Goal: Use online tool/utility: Utilize a website feature to perform a specific function

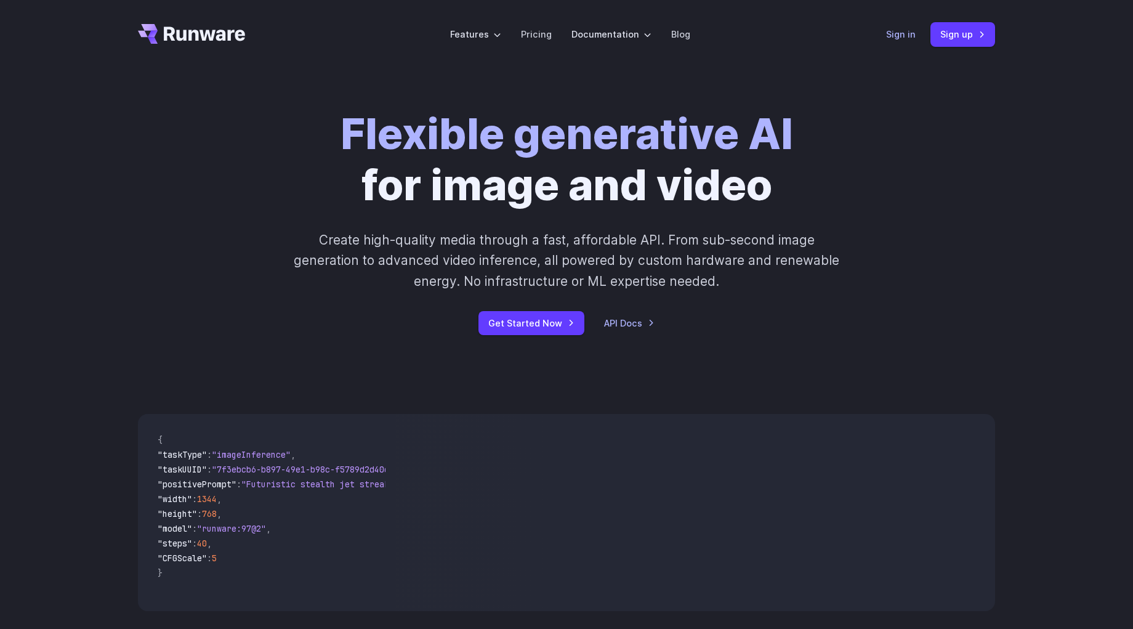
drag, startPoint x: 0, startPoint y: 0, endPoint x: 889, endPoint y: 32, distance: 889.4
click at [889, 32] on header "Features Tasks Image generation Video generation Sonic Inference Engine™ Models…" at bounding box center [566, 34] width 887 height 69
click at [891, 32] on link "Sign in" at bounding box center [901, 34] width 30 height 14
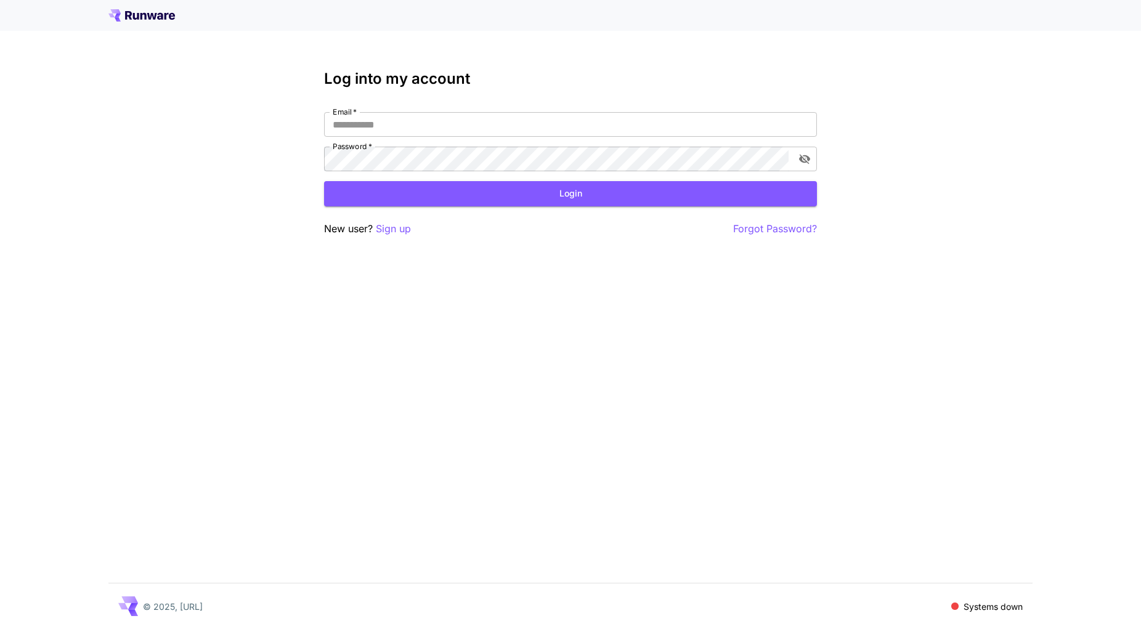
click at [0, 628] on nordpass-portal at bounding box center [0, 629] width 0 height 0
type input "**********"
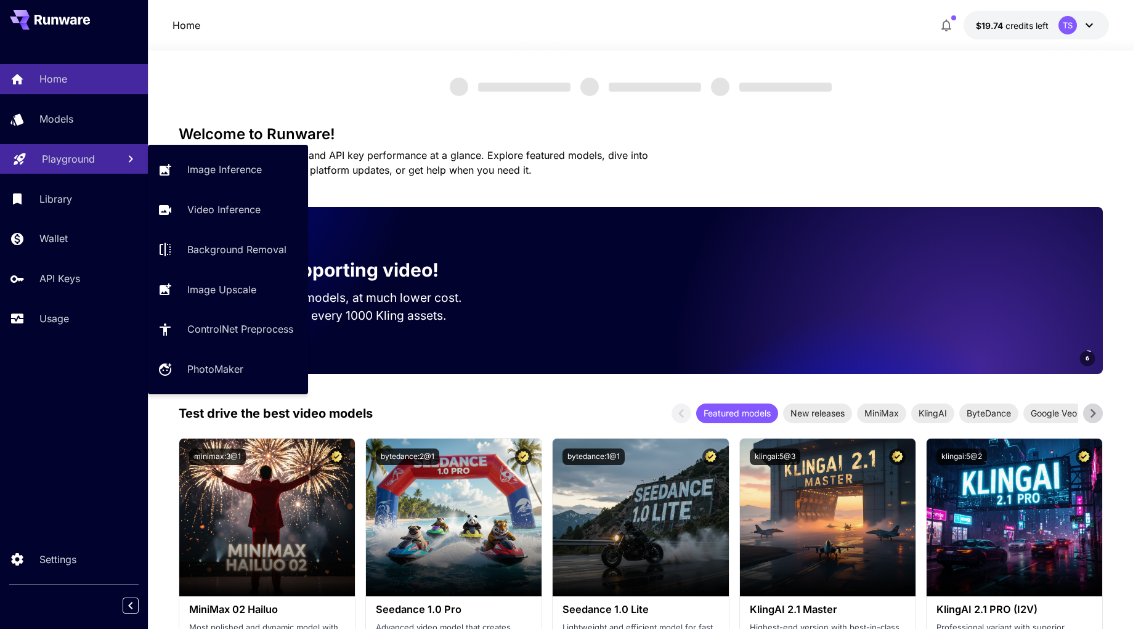
click at [67, 165] on p "Playground" at bounding box center [68, 159] width 53 height 15
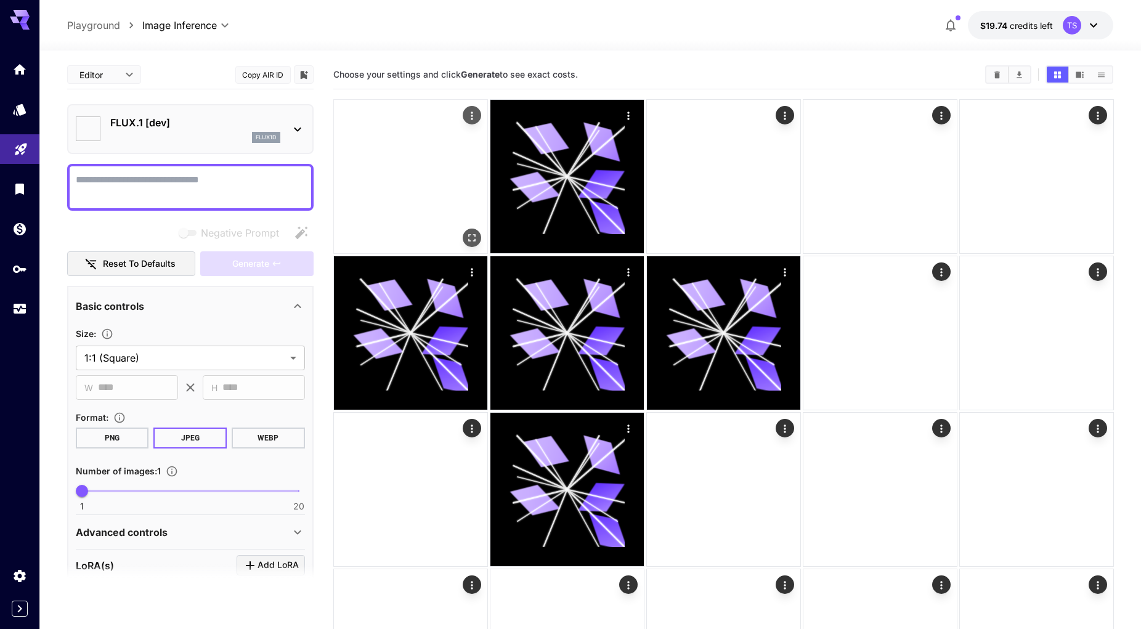
type input "**********"
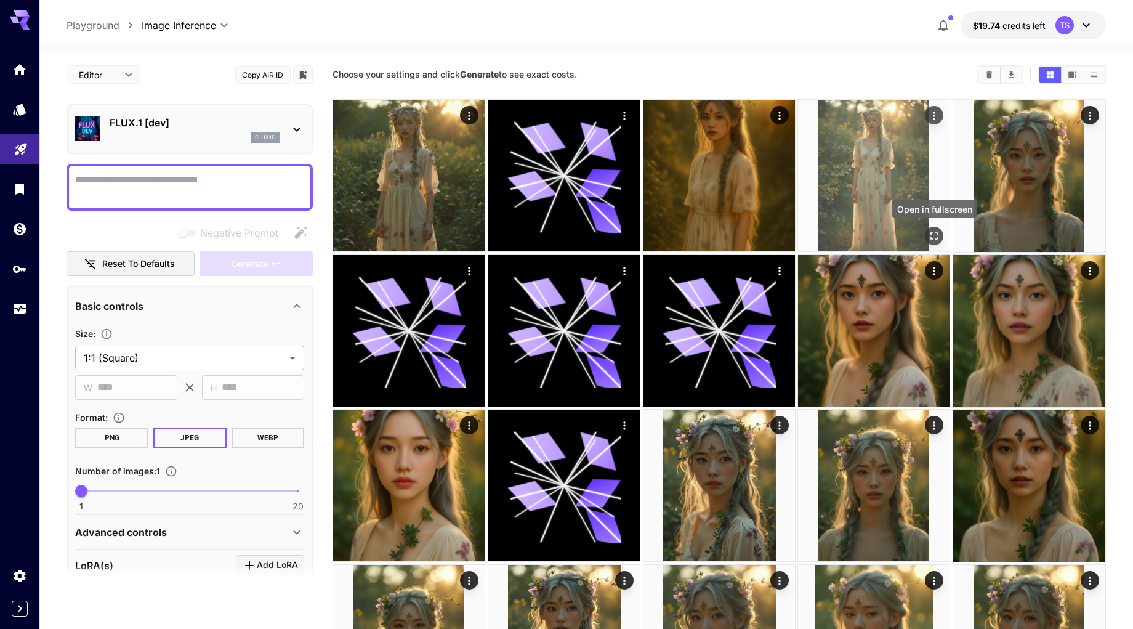
click at [938, 233] on icon "Open in fullscreen" at bounding box center [934, 236] width 7 height 7
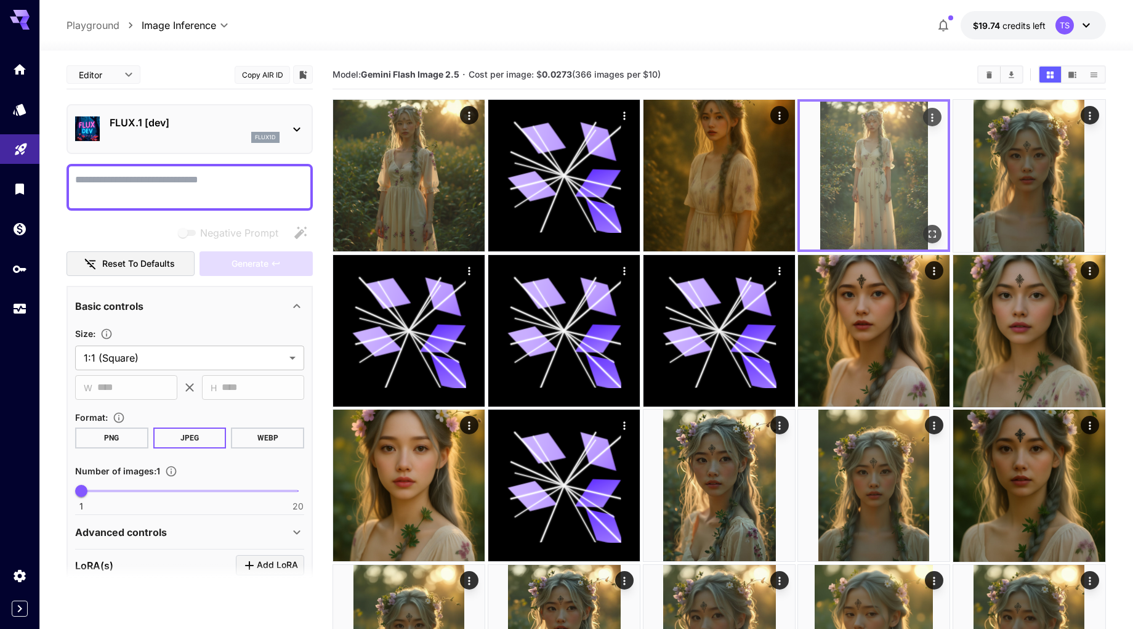
click at [921, 177] on img at bounding box center [874, 176] width 148 height 148
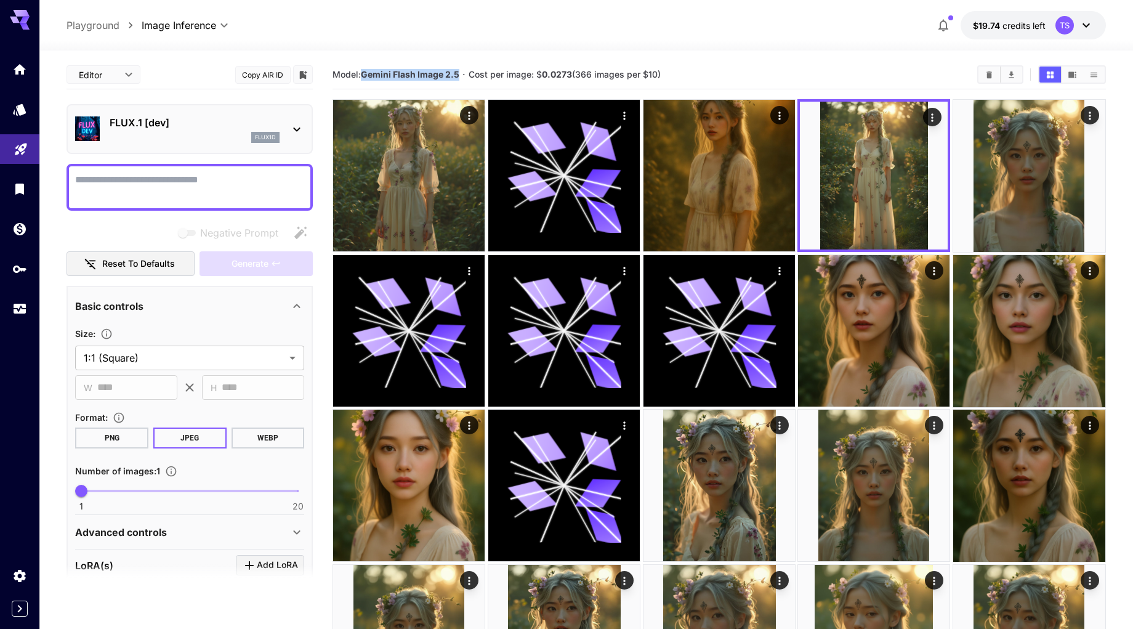
drag, startPoint x: 365, startPoint y: 76, endPoint x: 459, endPoint y: 74, distance: 93.7
click at [459, 74] on b "Gemini Flash Image 2.5" at bounding box center [410, 74] width 99 height 10
copy b "Gemini Flash Image 2.5"
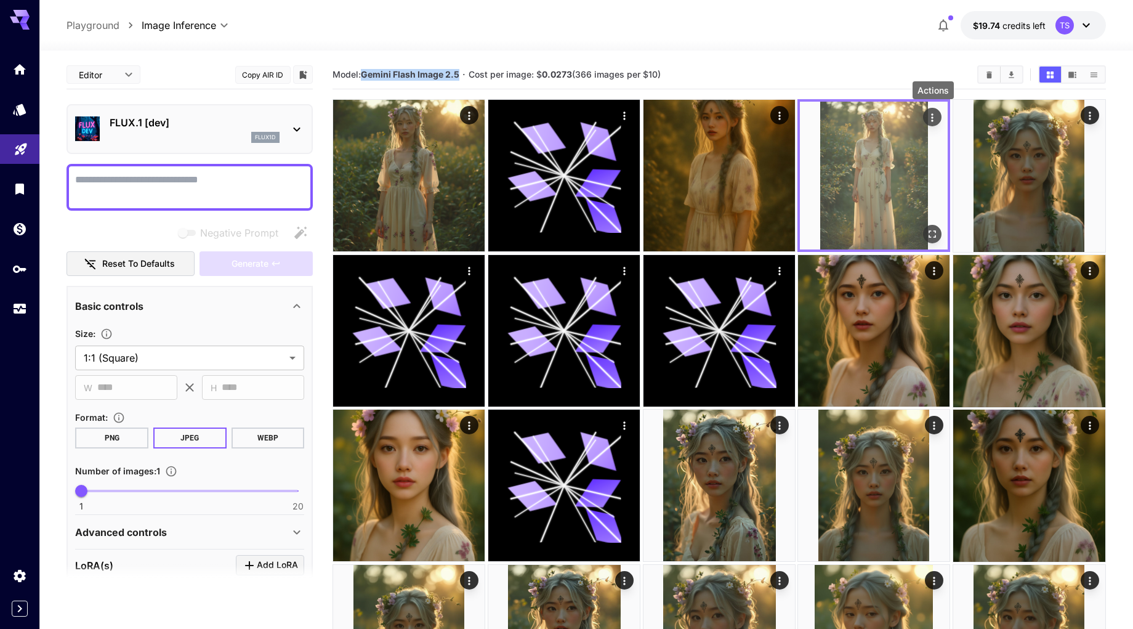
click at [931, 118] on icon "Actions" at bounding box center [933, 117] width 12 height 12
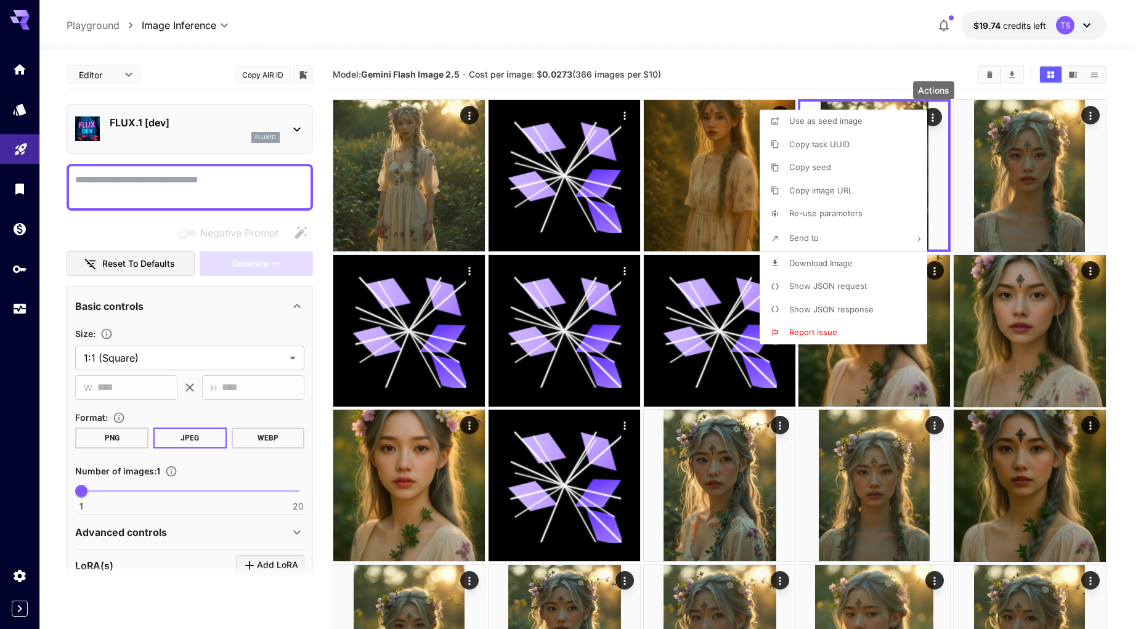
click at [838, 217] on span "Re-use parameters" at bounding box center [825, 213] width 73 height 10
type textarea "**********"
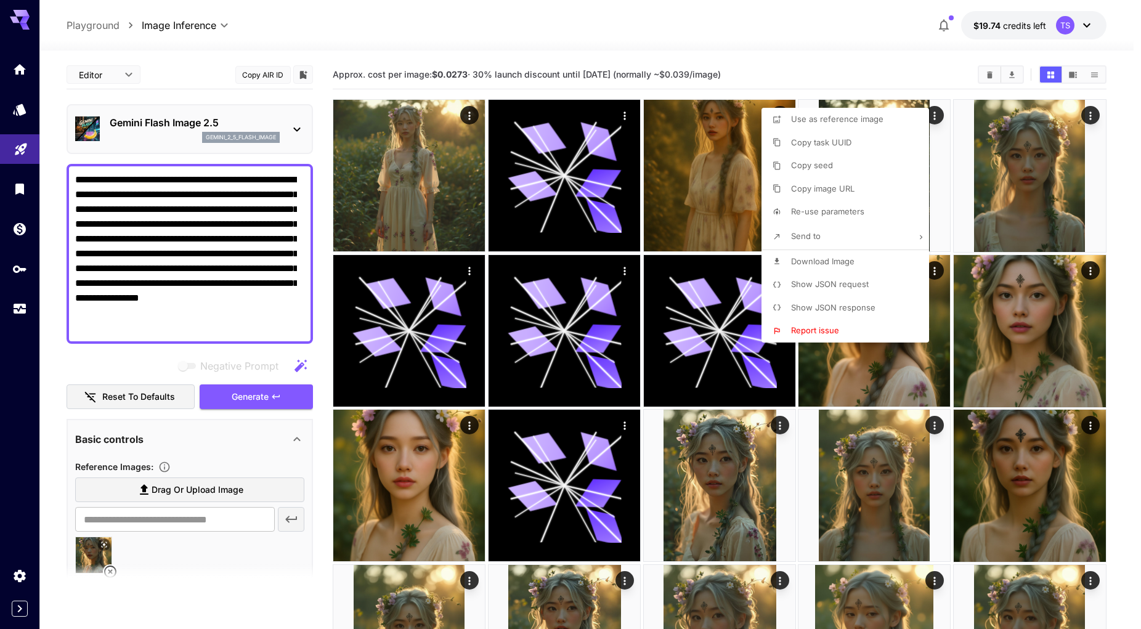
click at [78, 556] on div at bounding box center [570, 314] width 1141 height 629
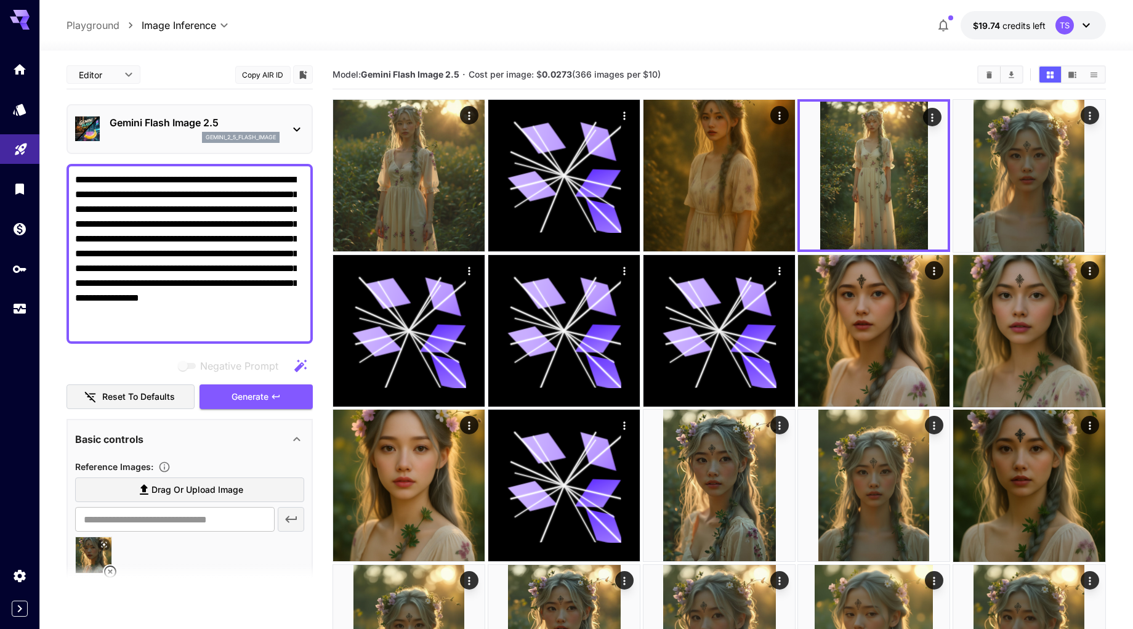
click at [101, 545] on icon at bounding box center [103, 544] width 7 height 7
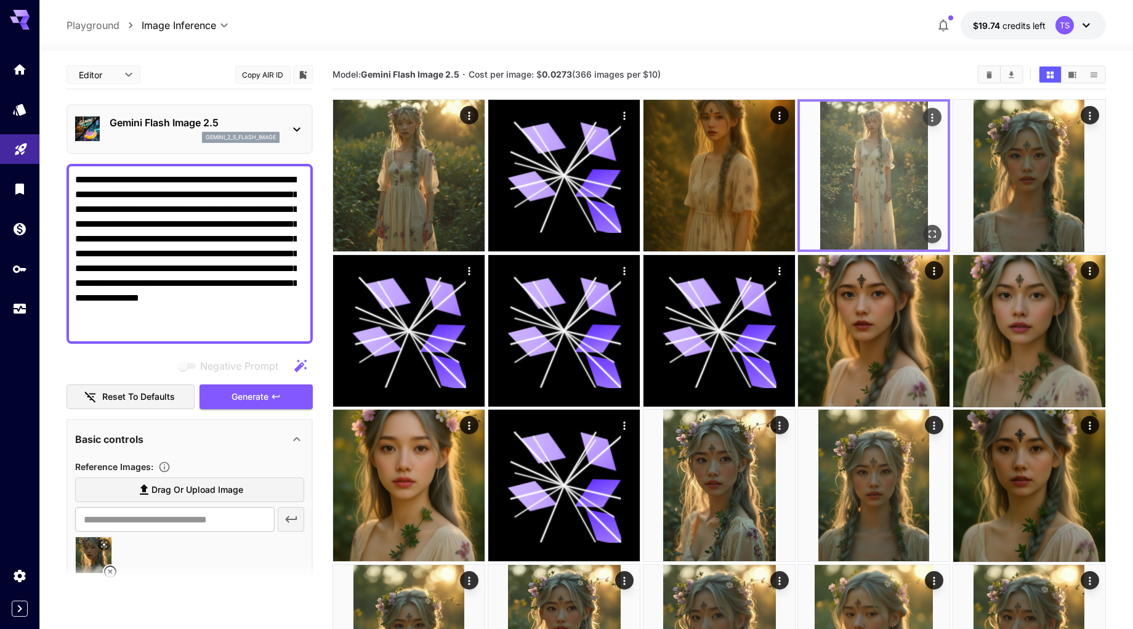
click at [933, 238] on icon "Open in fullscreen" at bounding box center [933, 234] width 12 height 12
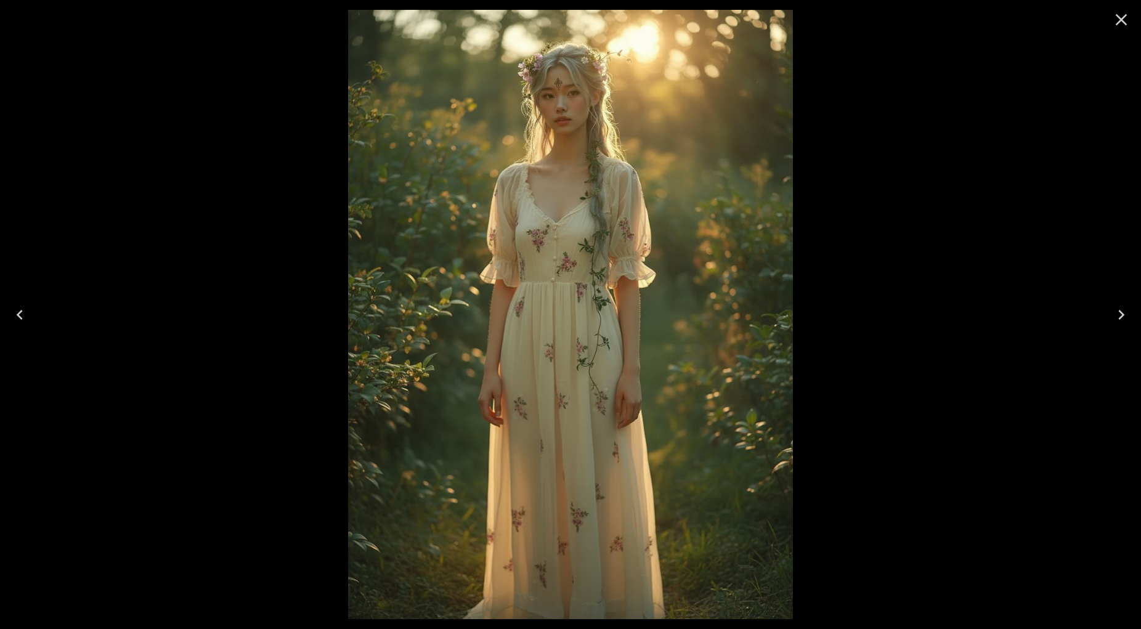
click at [1116, 19] on icon "Close" at bounding box center [1121, 20] width 20 height 20
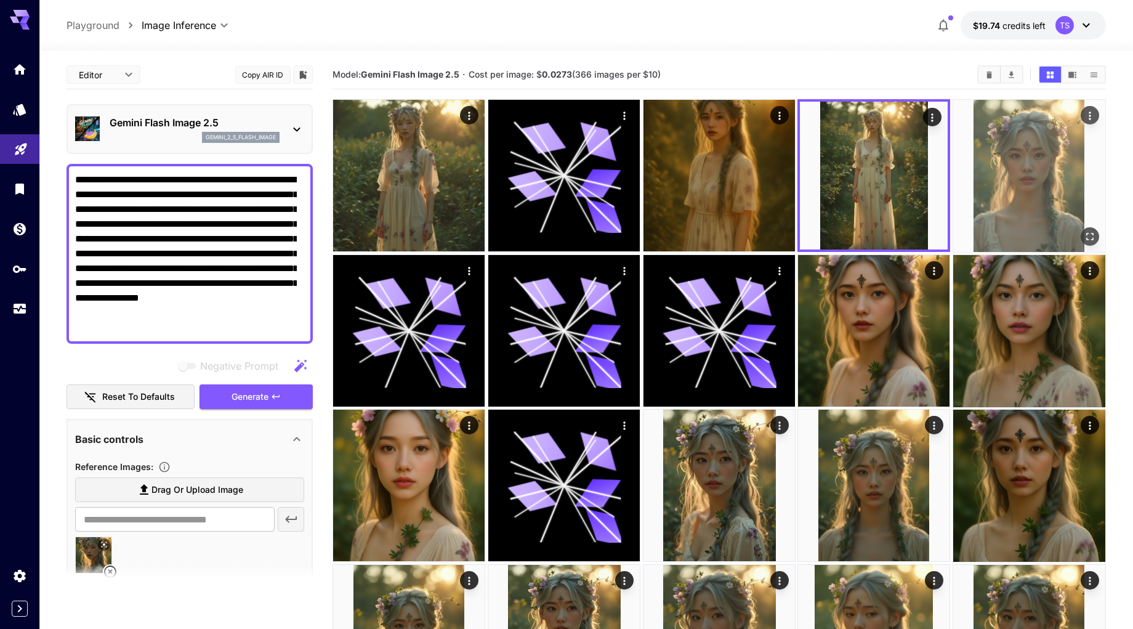
click at [1007, 221] on img at bounding box center [1029, 176] width 152 height 152
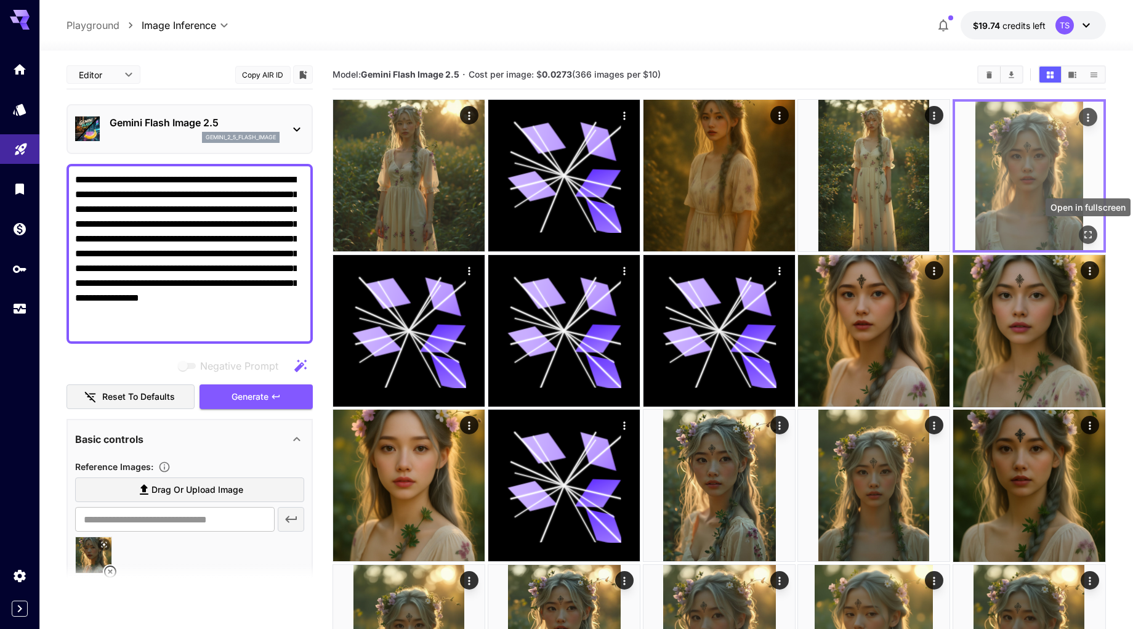
click at [1084, 234] on icon "Open in fullscreen" at bounding box center [1088, 235] width 12 height 12
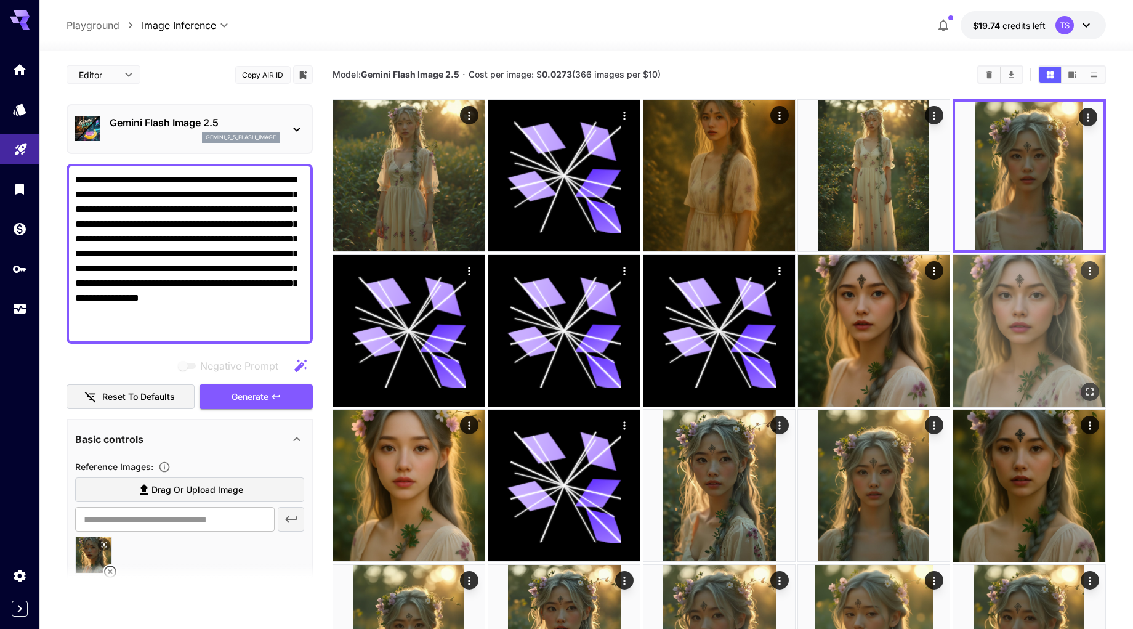
click at [1029, 354] on img at bounding box center [1029, 331] width 152 height 152
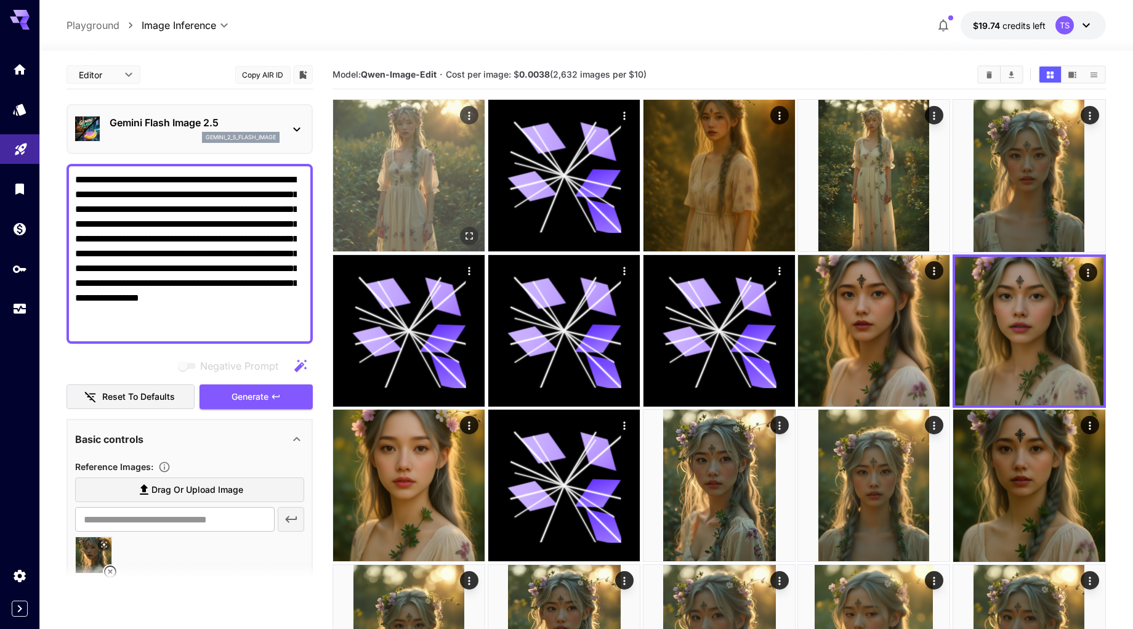
click at [457, 208] on img at bounding box center [409, 176] width 152 height 152
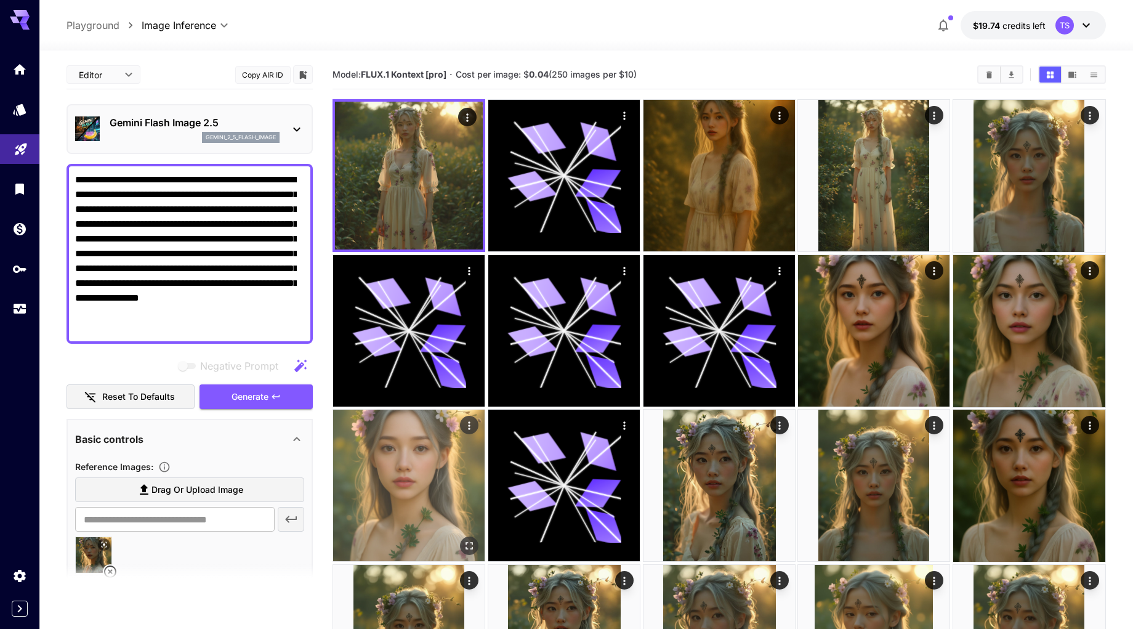
click at [435, 455] on img at bounding box center [409, 486] width 152 height 152
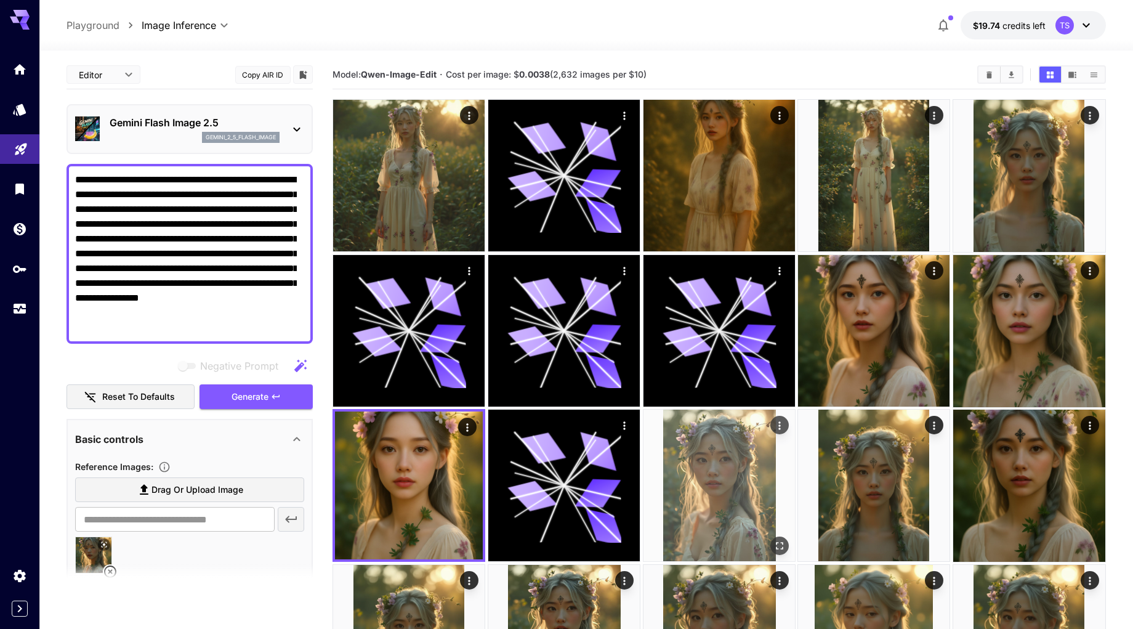
click at [704, 469] on img at bounding box center [720, 486] width 152 height 152
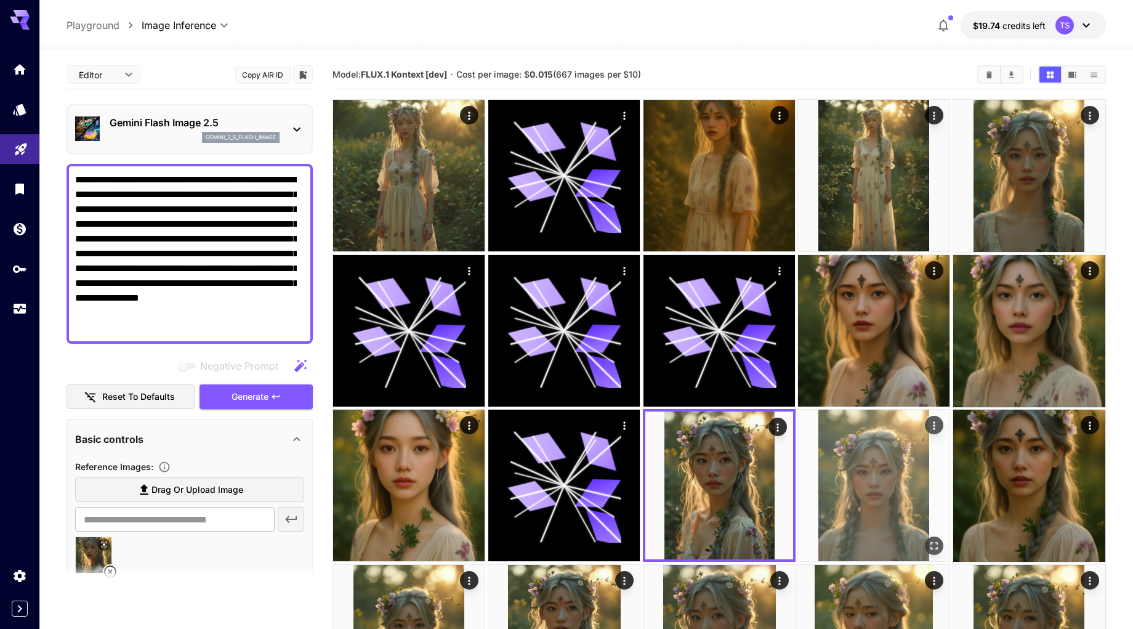
click at [838, 484] on img at bounding box center [874, 486] width 152 height 152
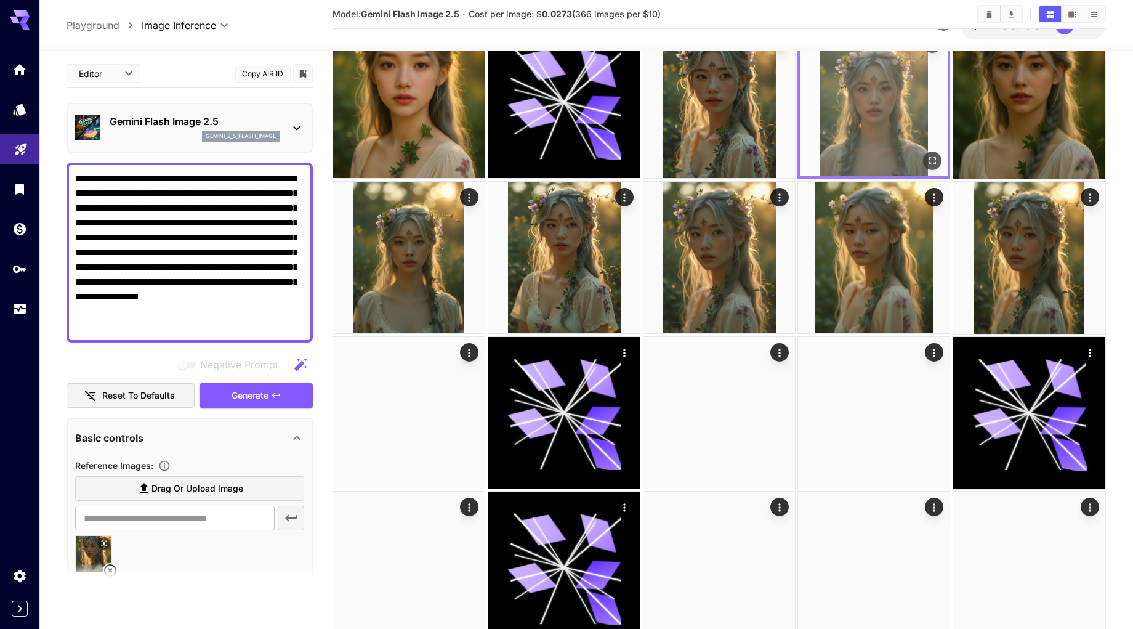
scroll to position [404, 0]
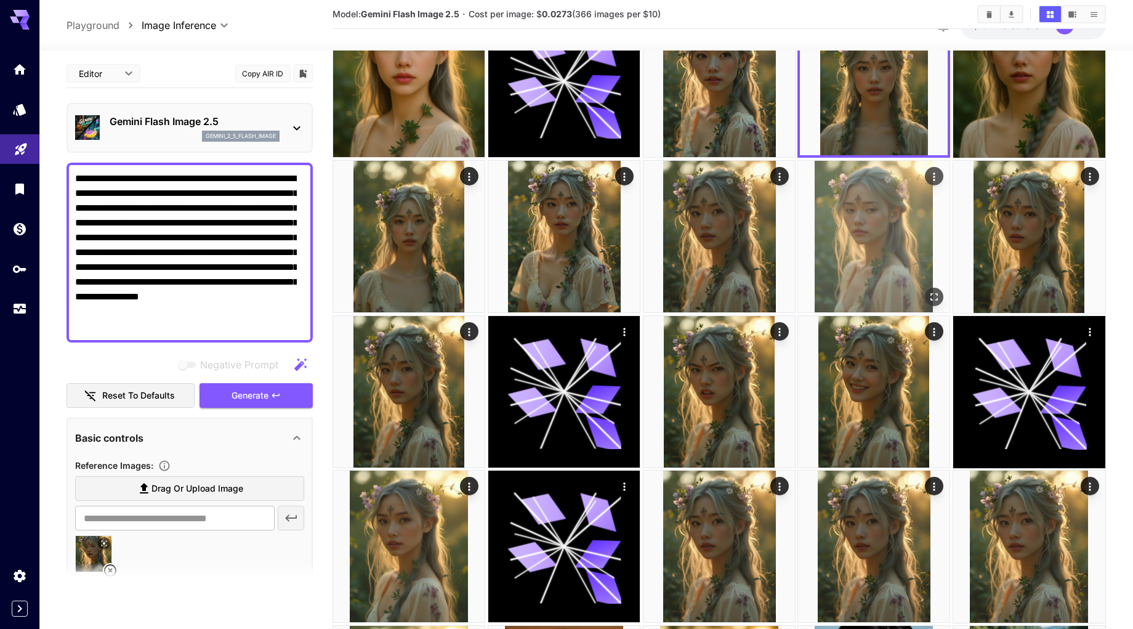
click at [880, 265] on img at bounding box center [874, 237] width 152 height 152
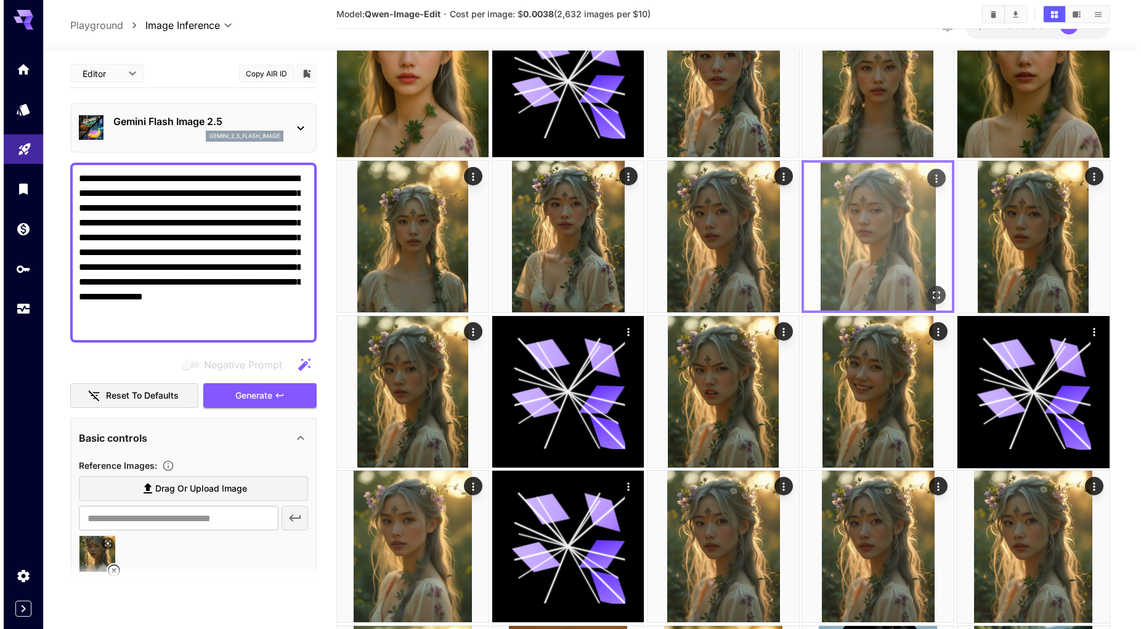
scroll to position [394, 0]
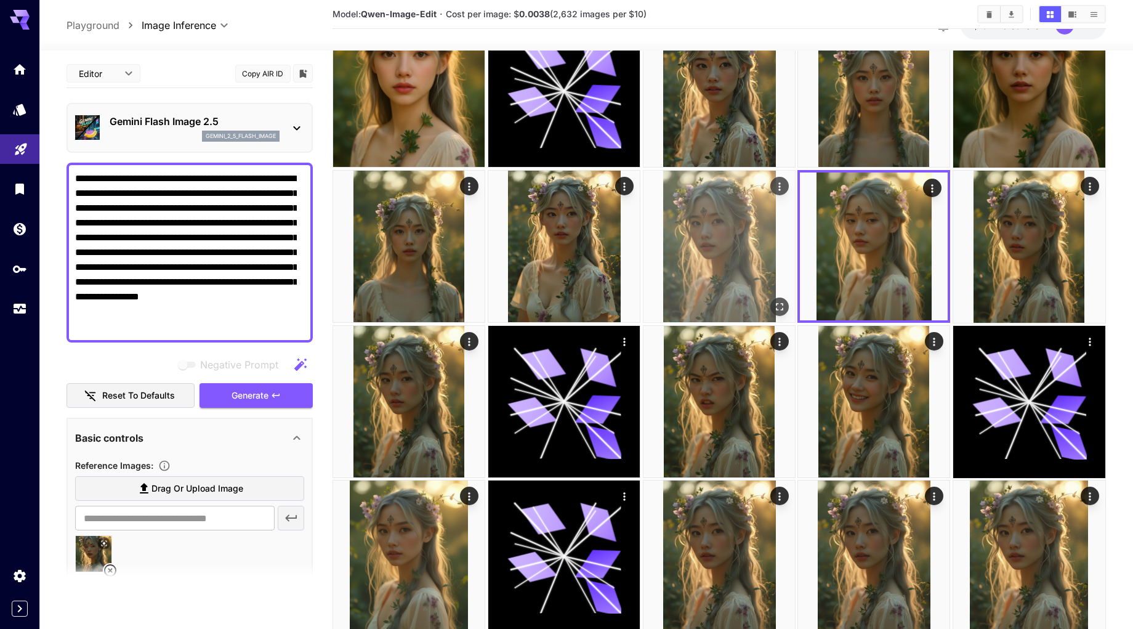
click at [772, 277] on img at bounding box center [720, 247] width 152 height 152
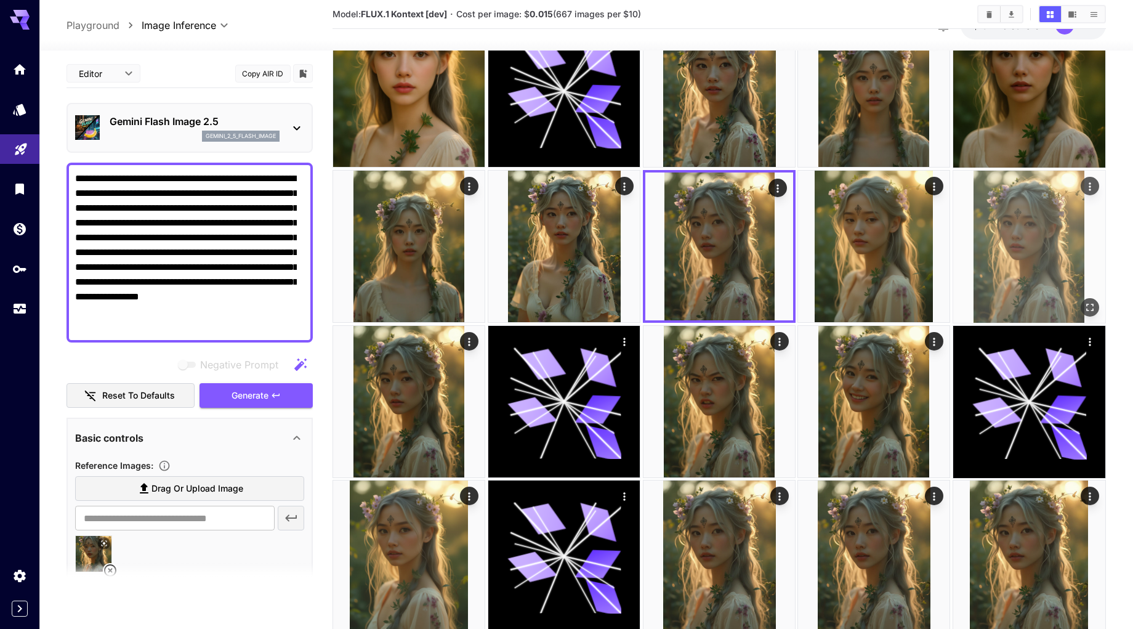
click at [991, 270] on img at bounding box center [1029, 247] width 152 height 152
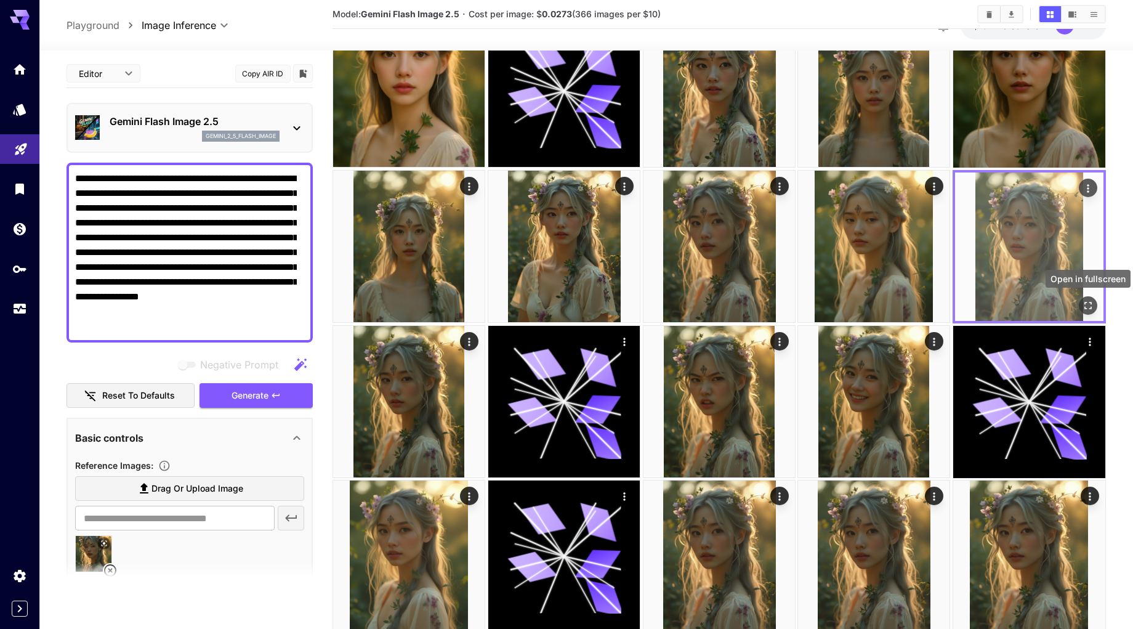
click at [1085, 304] on icon "Open in fullscreen" at bounding box center [1088, 305] width 7 height 7
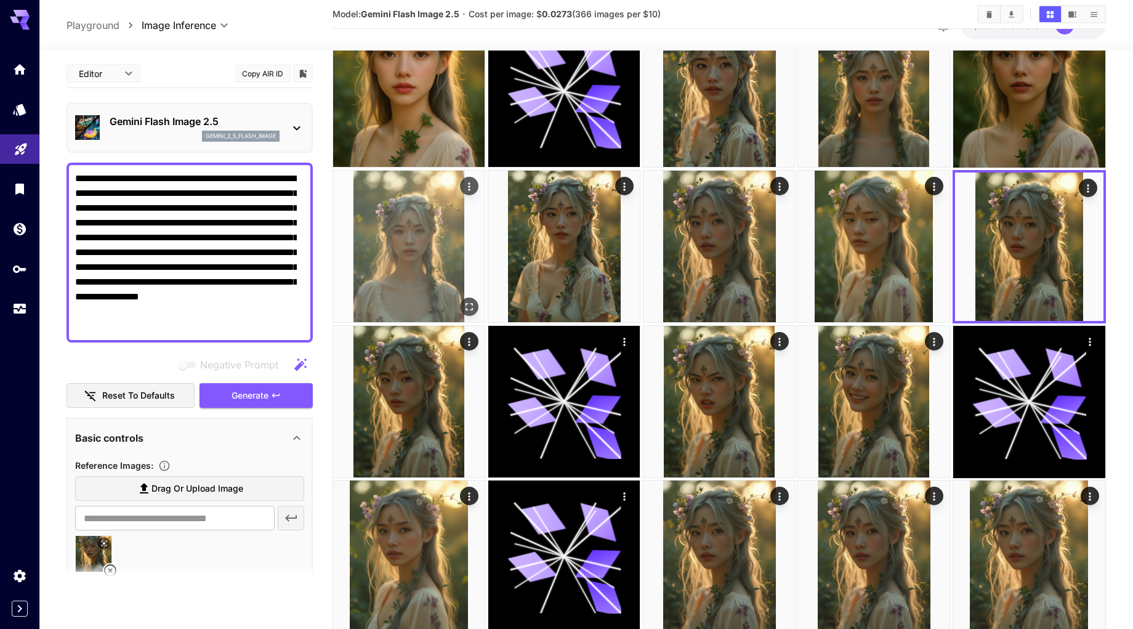
click at [443, 273] on img at bounding box center [409, 247] width 152 height 152
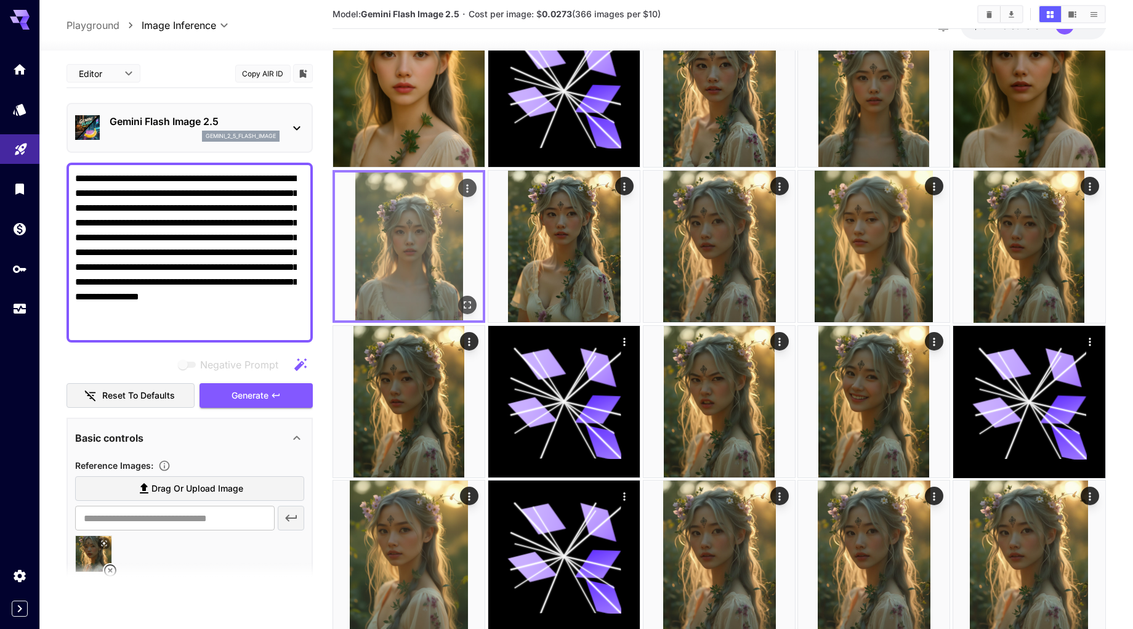
click at [472, 303] on icon "Open in fullscreen" at bounding box center [468, 305] width 12 height 12
